Goal: Information Seeking & Learning: Find specific fact

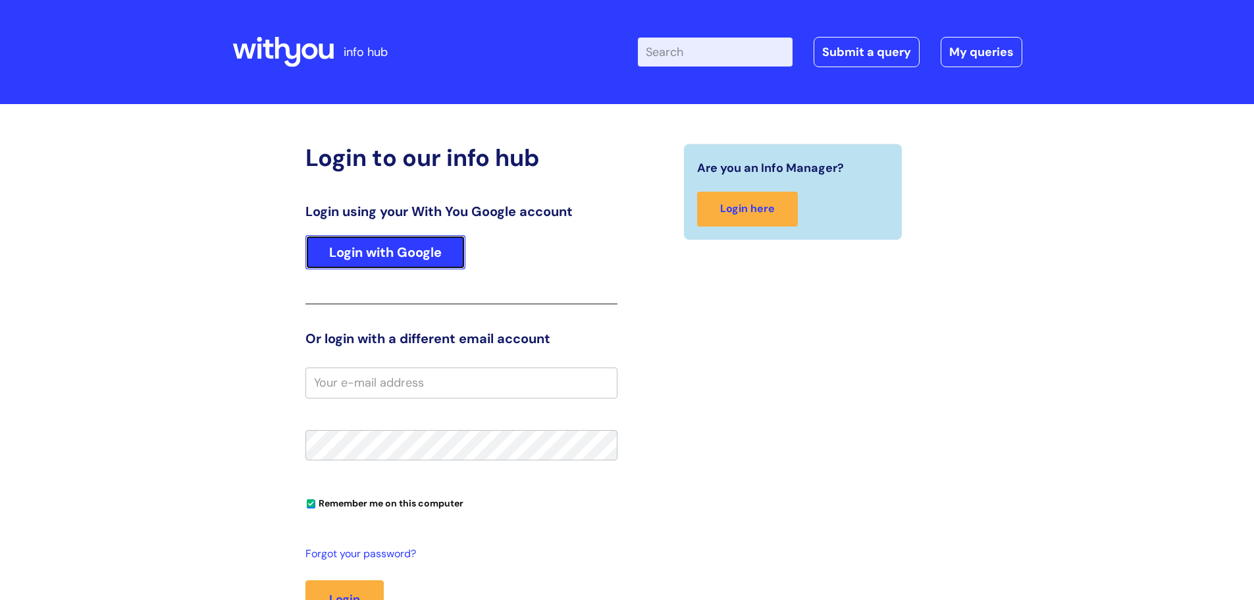
click at [459, 251] on link "Login with Google" at bounding box center [385, 252] width 160 height 34
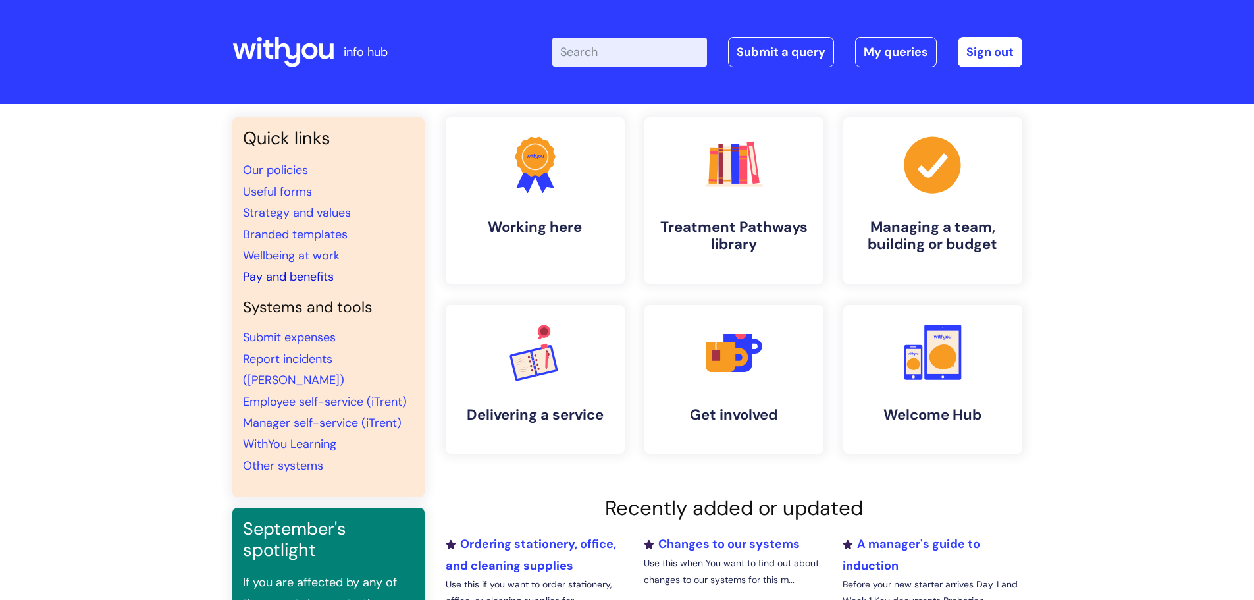
click at [276, 275] on link "Pay and benefits" at bounding box center [288, 277] width 91 height 16
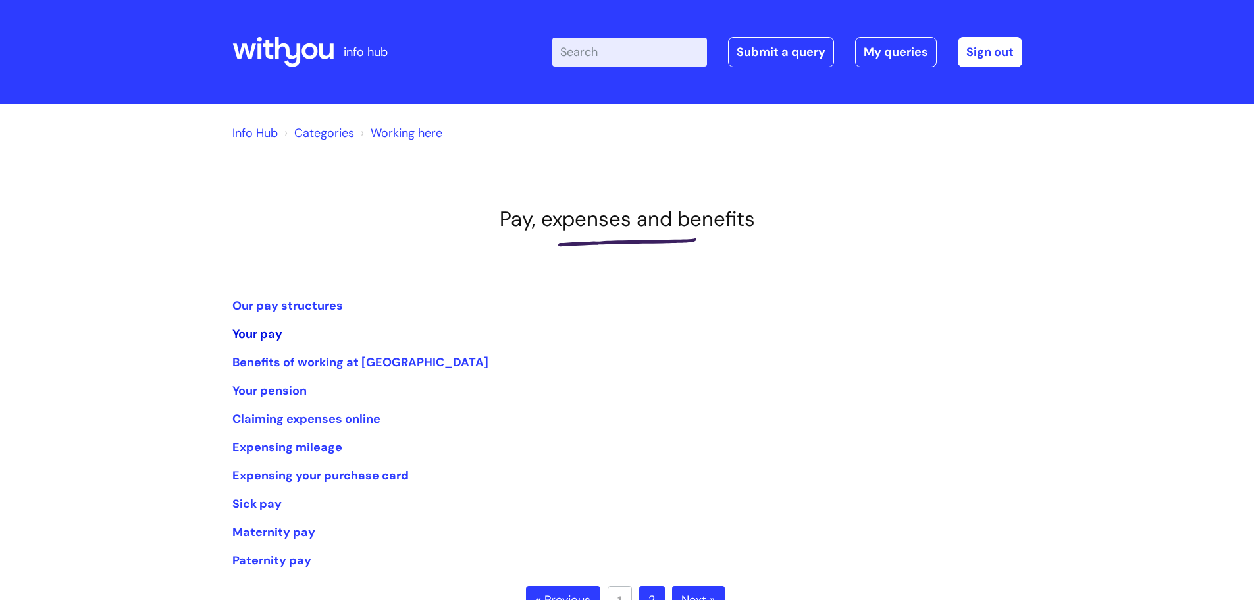
click at [269, 338] on link "Your pay" at bounding box center [257, 334] width 50 height 16
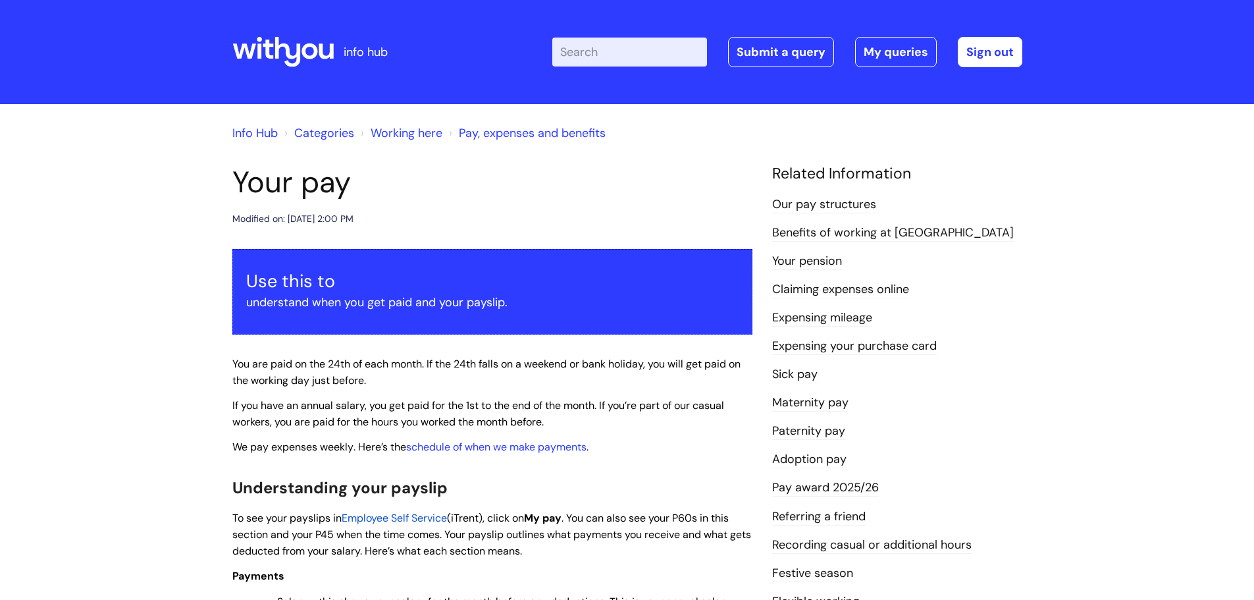
click at [836, 486] on link "Pay award 2025/26" at bounding box center [825, 487] width 107 height 17
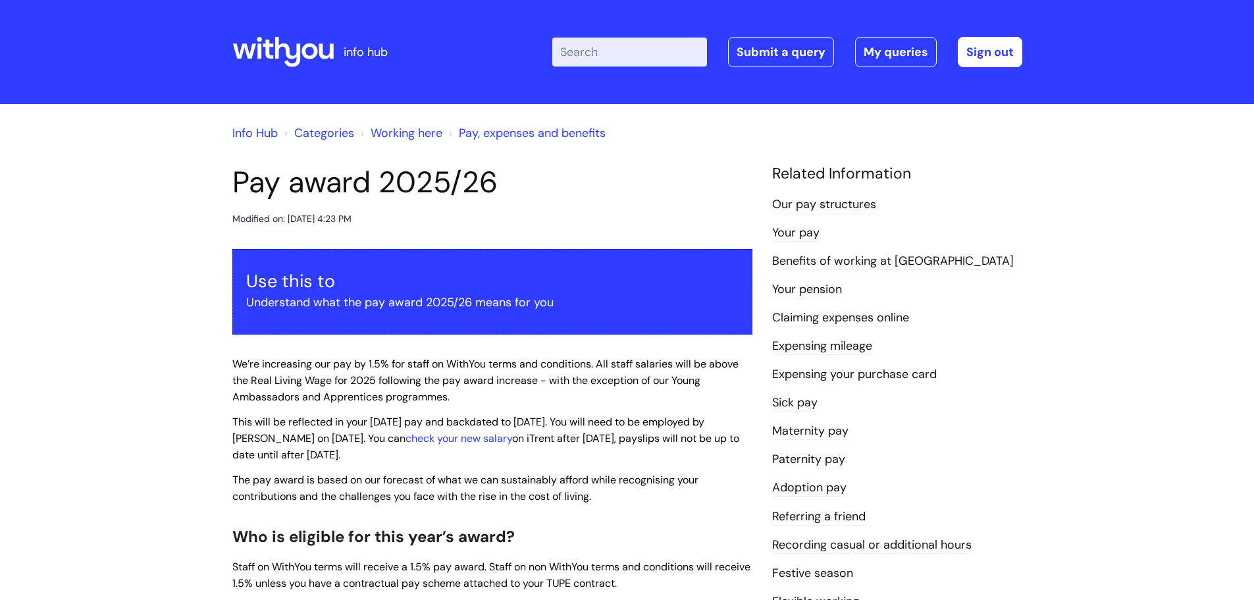
click at [406, 130] on link "Working here" at bounding box center [407, 133] width 72 height 16
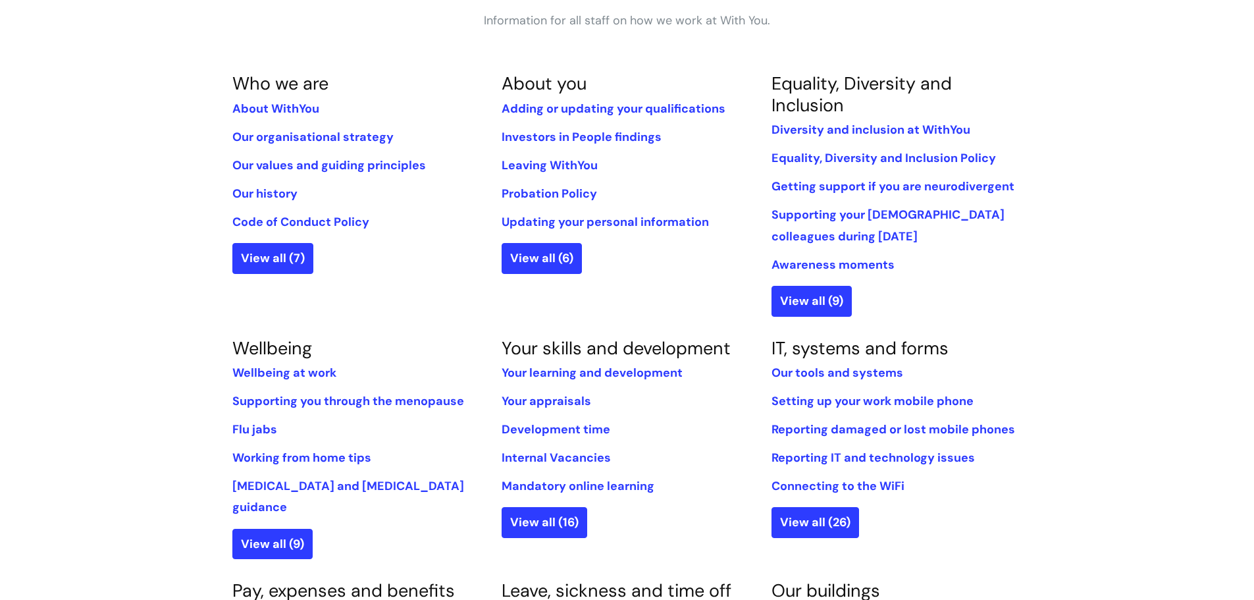
scroll to position [461, 0]
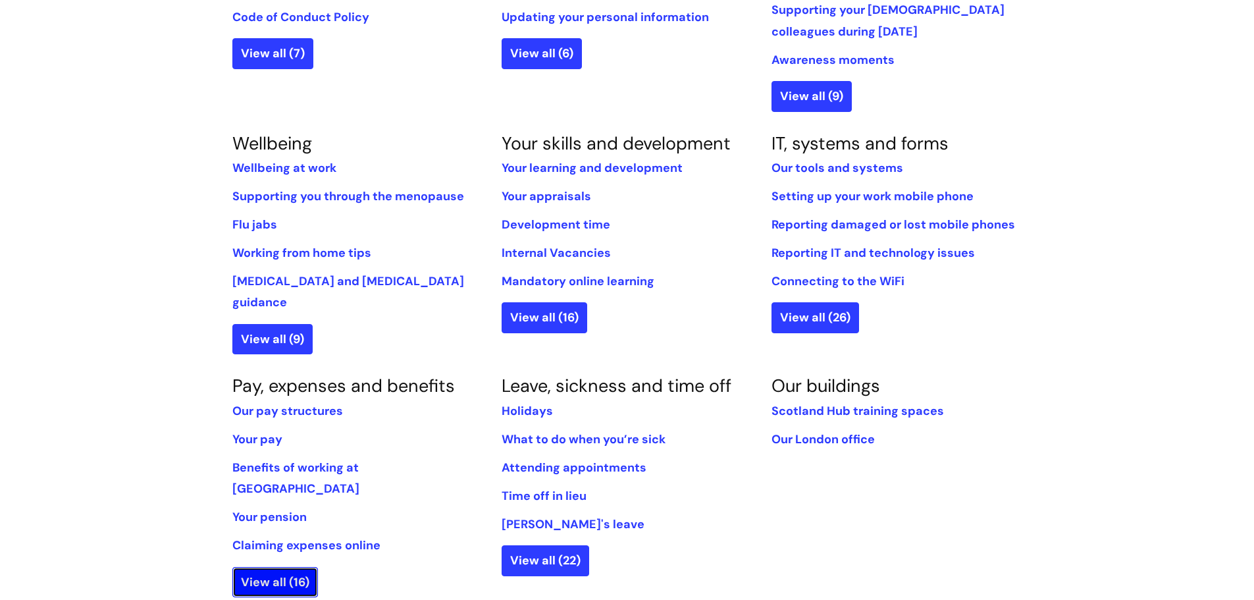
click at [266, 567] on link "View all (16)" at bounding box center [275, 582] width 86 height 30
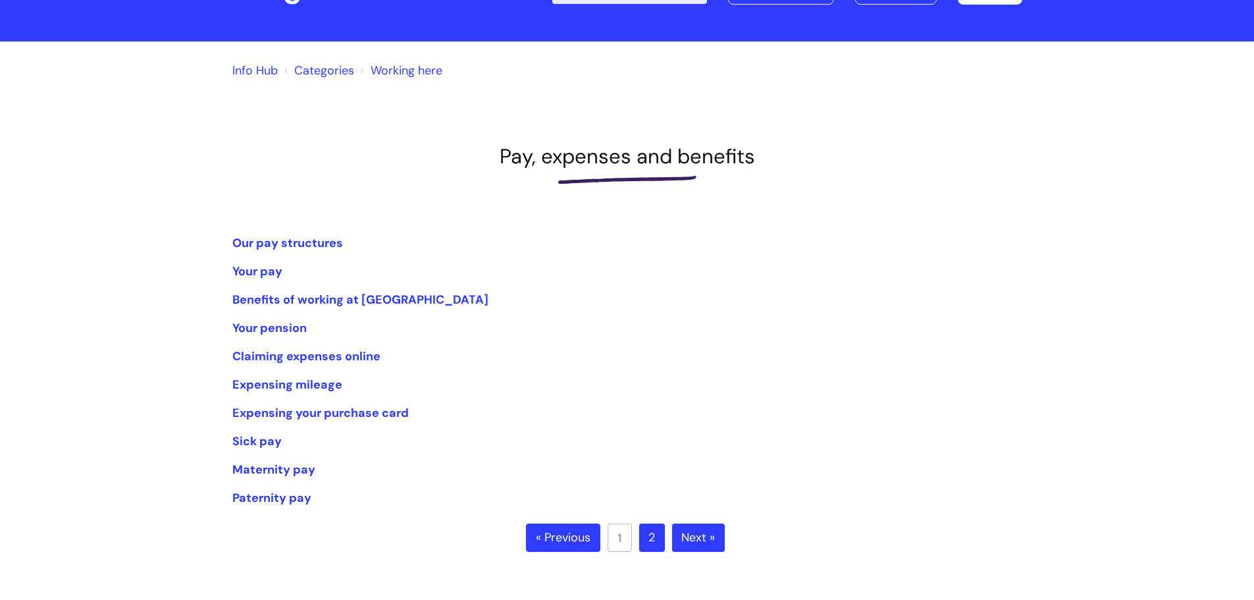
scroll to position [132, 0]
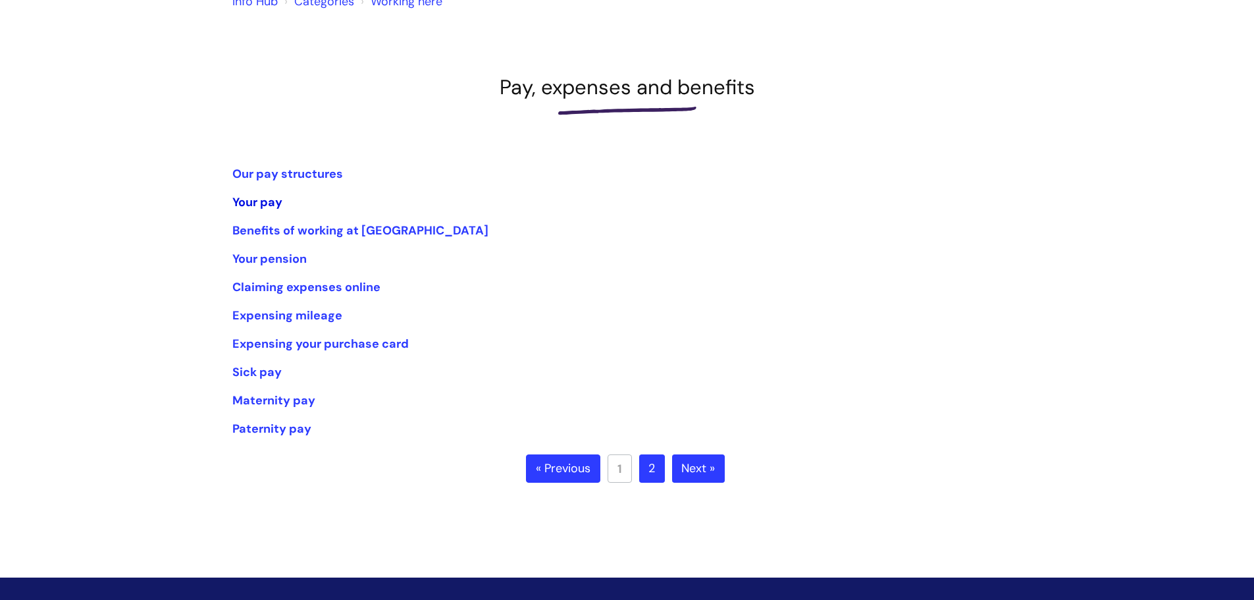
click at [271, 203] on link "Your pay" at bounding box center [257, 202] width 50 height 16
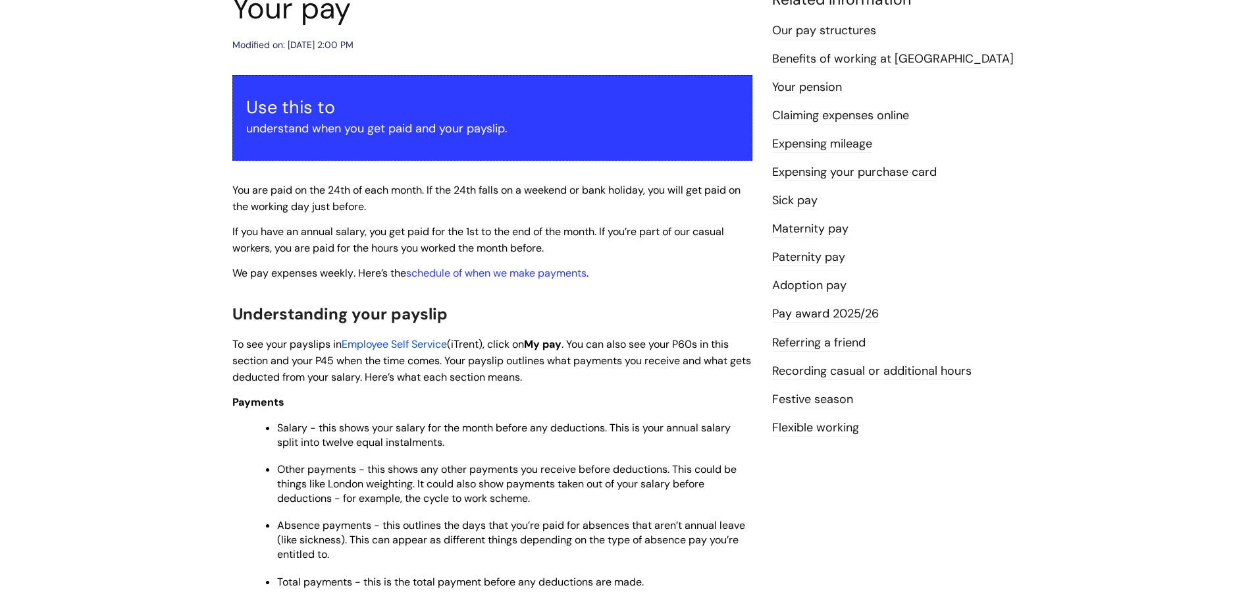
scroll to position [197, 0]
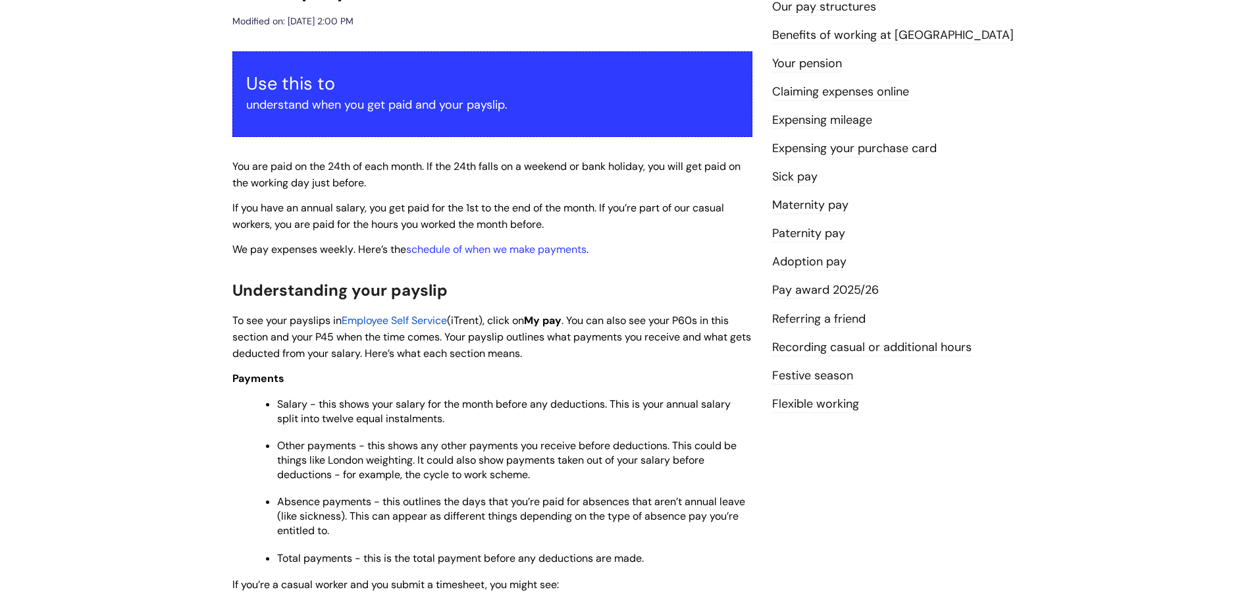
click at [796, 288] on link "Pay award 2025/26" at bounding box center [825, 290] width 107 height 17
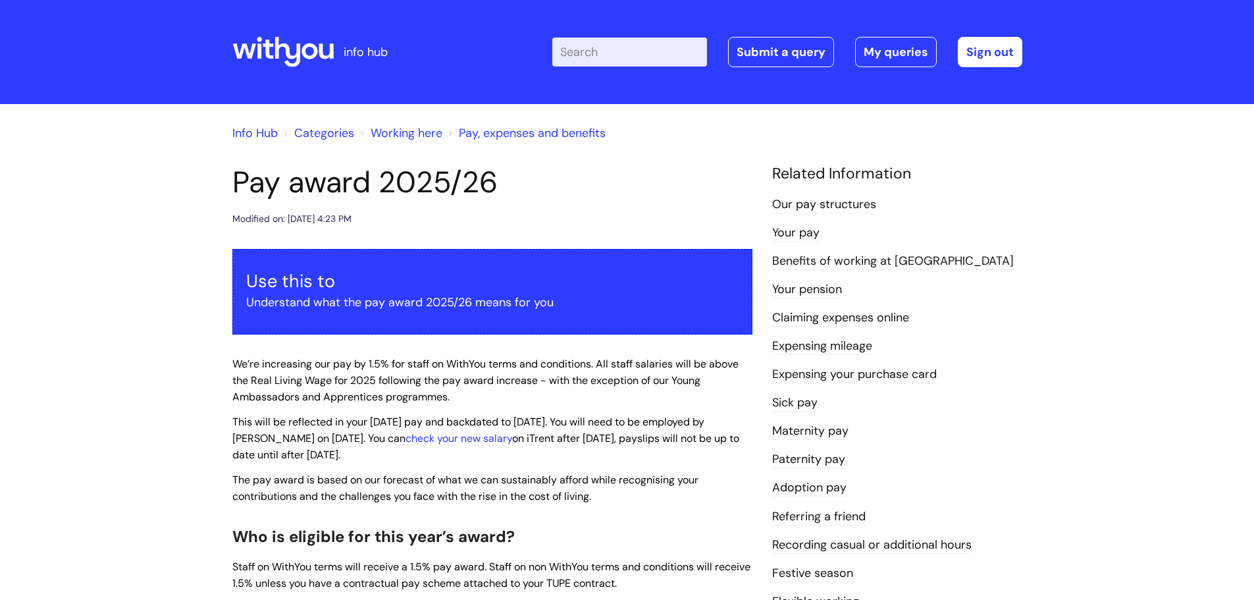
click at [643, 63] on input "Enter your search term here..." at bounding box center [629, 52] width 155 height 29
type input "pay request"
click button "Search" at bounding box center [0, 0] width 0 height 0
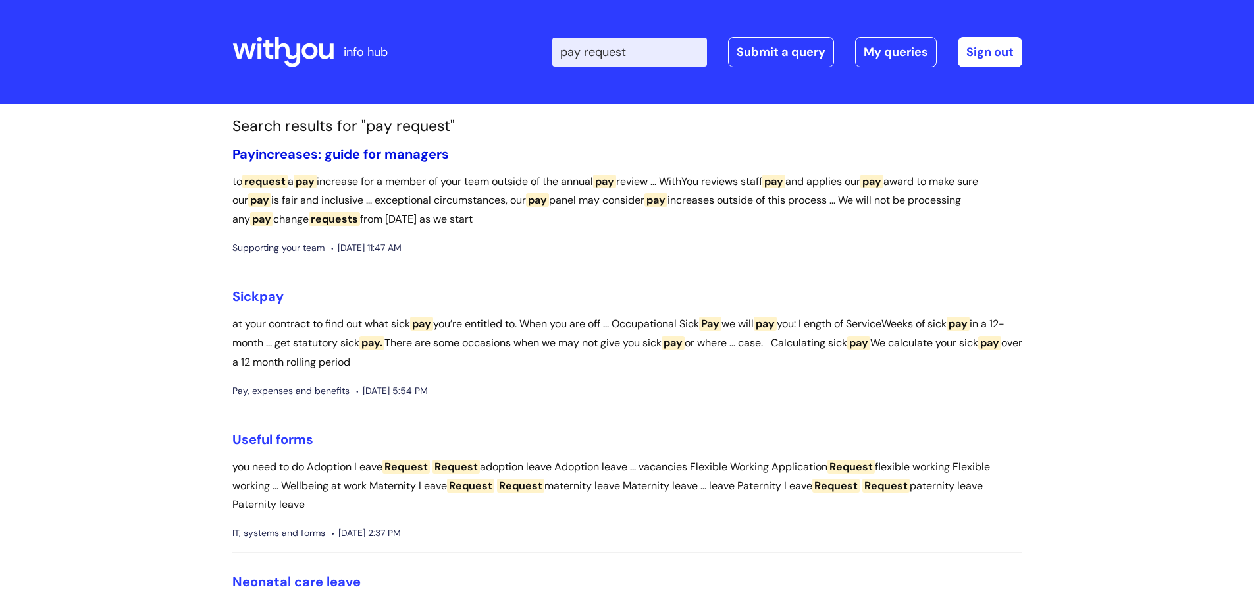
click at [389, 155] on link "Pay increases: guide for managers" at bounding box center [340, 153] width 217 height 17
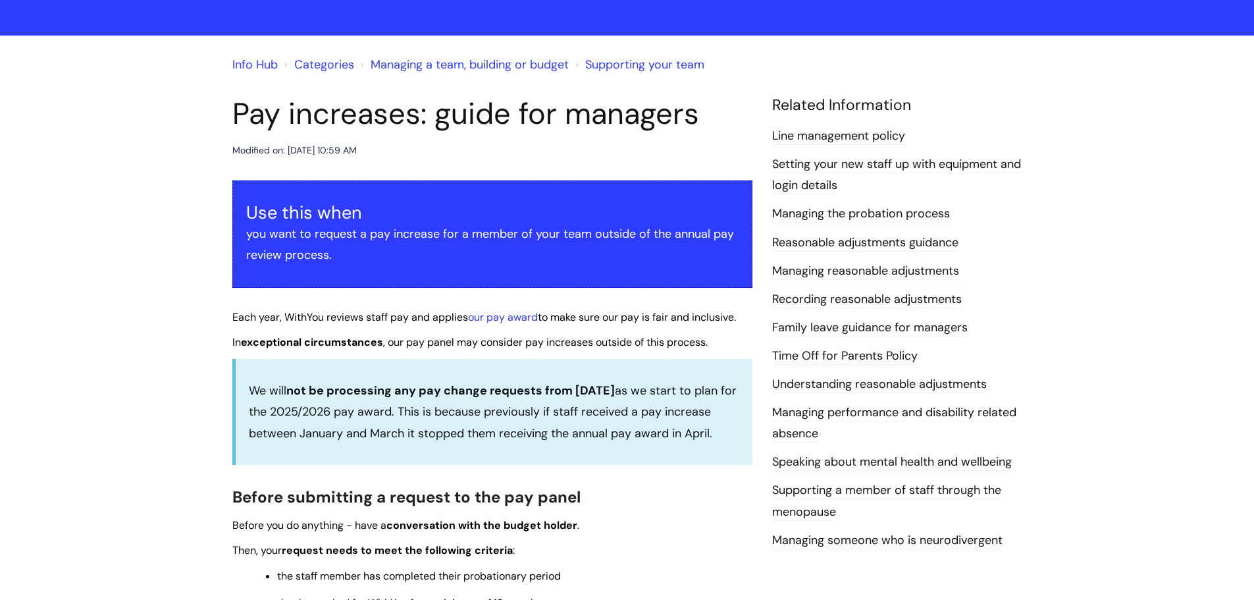
scroll to position [132, 0]
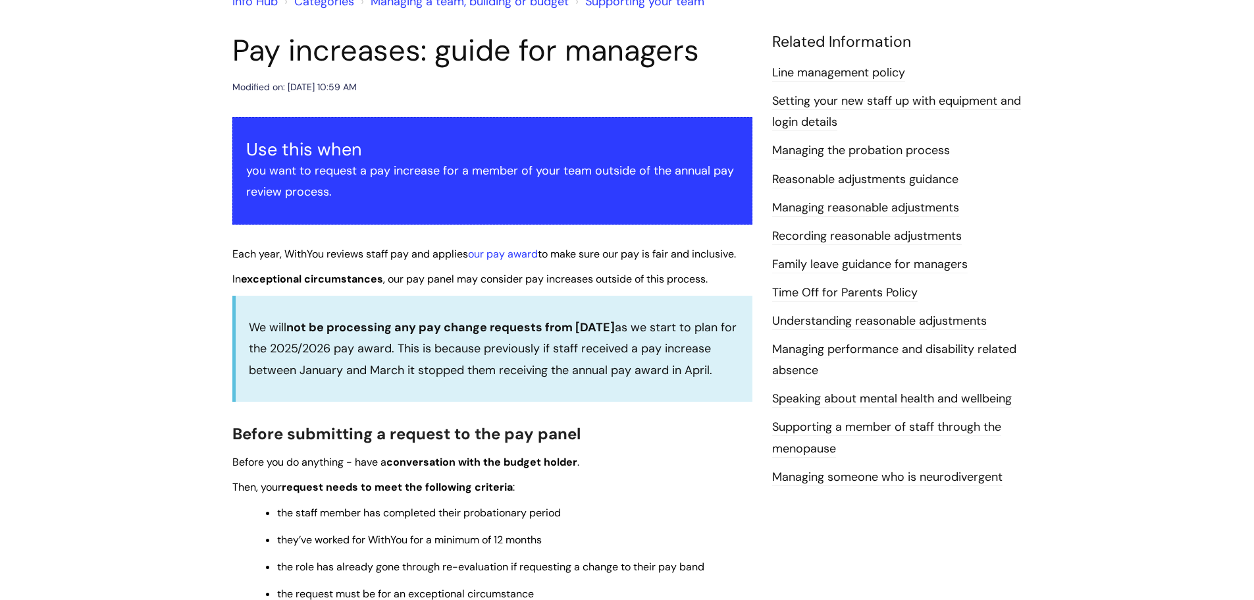
drag, startPoint x: 334, startPoint y: 394, endPoint x: 271, endPoint y: 350, distance: 76.2
click at [271, 350] on p "We will not be processing any pay change requests from [DATE] as we start to pl…" at bounding box center [494, 349] width 490 height 64
click at [263, 356] on p "We will not be processing any pay change requests from [DATE] as we start to pl…" at bounding box center [494, 349] width 490 height 64
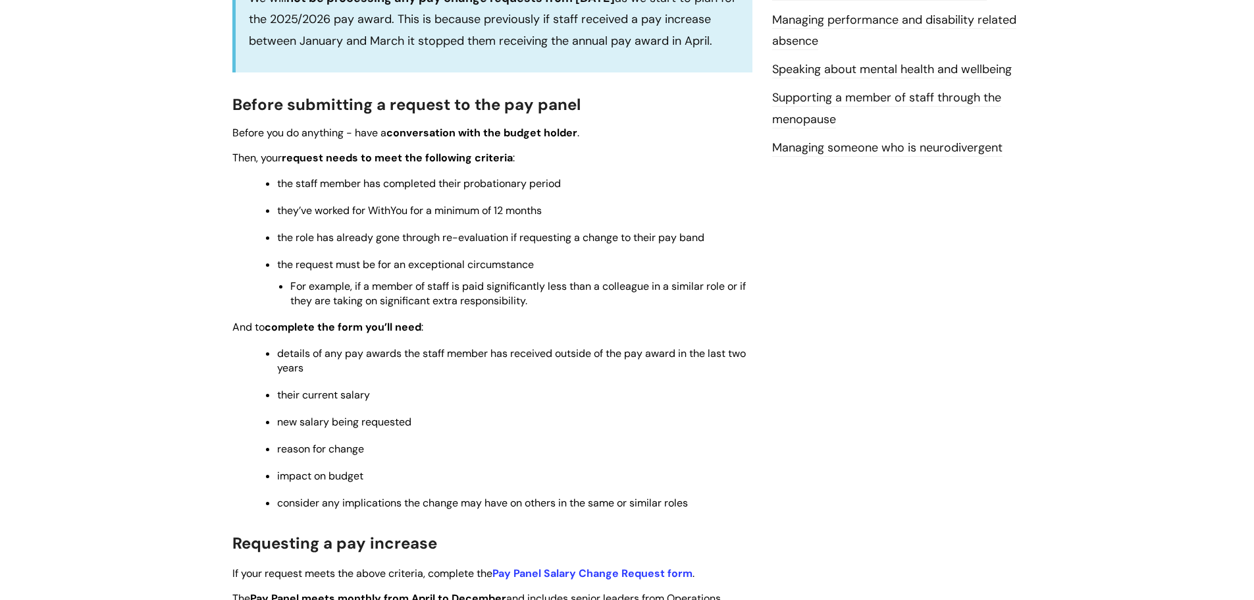
scroll to position [329, 0]
